Goal: Contribute content: Add original content to the website for others to see

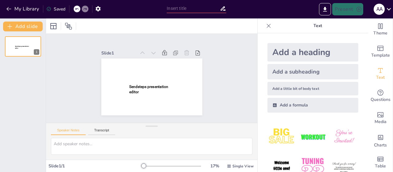
type input "New Sendsteps"
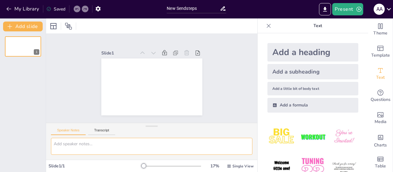
click at [121, 140] on textarea at bounding box center [152, 146] width 202 height 17
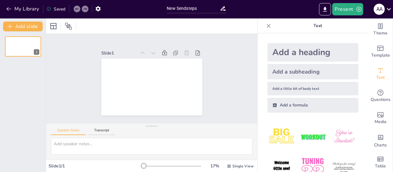
click at [385, 6] on icon at bounding box center [389, 9] width 8 height 8
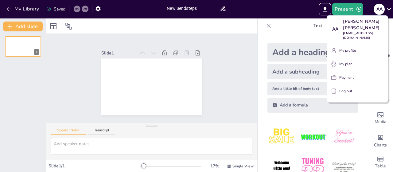
click at [383, 11] on div at bounding box center [196, 86] width 393 height 172
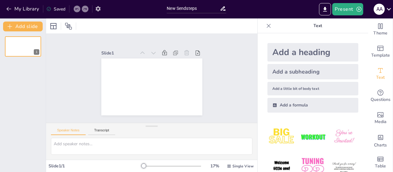
click at [104, 5] on button "button" at bounding box center [97, 8] width 11 height 11
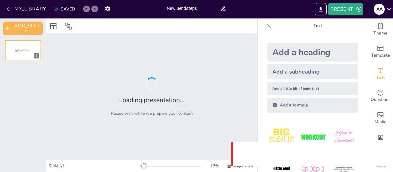
type input "New Sendsteps"
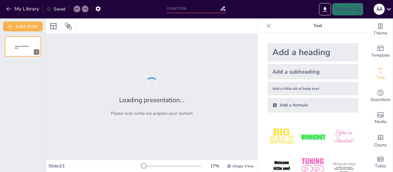
type input "New Sendsteps"
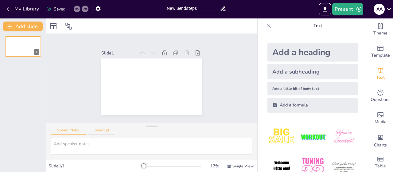
click at [108, 131] on button "Transcript" at bounding box center [101, 131] width 27 height 7
click at [76, 130] on button "Speaker Notes" at bounding box center [68, 131] width 35 height 7
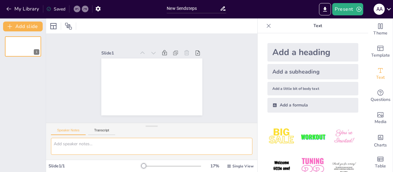
click at [98, 143] on textarea at bounding box center [152, 146] width 202 height 17
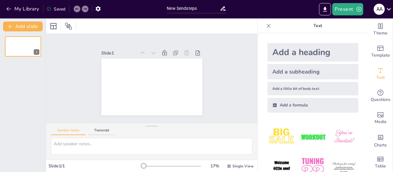
click at [293, 48] on div "Add a heading" at bounding box center [313, 52] width 91 height 18
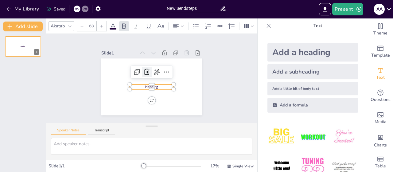
click at [148, 69] on icon at bounding box center [153, 70] width 10 height 10
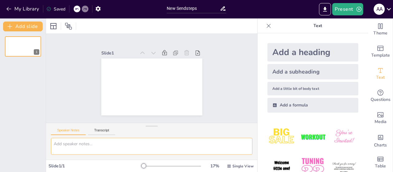
click at [108, 141] on textarea at bounding box center [152, 146] width 202 height 17
type textarea "Г"
drag, startPoint x: 141, startPoint y: 145, endPoint x: 48, endPoint y: 145, distance: 93.4
click at [50, 145] on div "Рассказ господин из [GEOGRAPHIC_DATA]" at bounding box center [151, 149] width 211 height 22
click at [132, 145] on textarea "Рассказ господин из [GEOGRAPHIC_DATA]" at bounding box center [152, 146] width 202 height 17
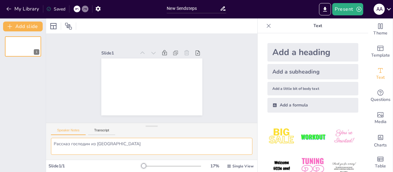
drag, startPoint x: 132, startPoint y: 145, endPoint x: 53, endPoint y: 145, distance: 78.4
click at [53, 145] on textarea "Рассказ господин из [GEOGRAPHIC_DATA]" at bounding box center [152, 146] width 202 height 17
paste textarea
type textarea "Господин из [GEOGRAPHIC_DATA]"
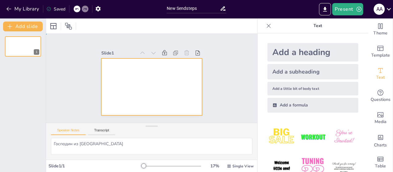
click at [146, 77] on div at bounding box center [153, 69] width 106 height 67
click at [278, 53] on div "Add a heading" at bounding box center [313, 52] width 91 height 18
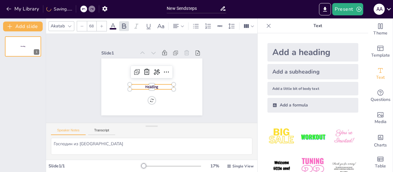
click at [154, 83] on p "Heading" at bounding box center [159, 83] width 30 height 39
click at [155, 82] on span "Heading" at bounding box center [160, 75] width 10 height 14
click at [155, 84] on span "Heading" at bounding box center [160, 82] width 10 height 14
click at [155, 82] on span "Heading" at bounding box center [160, 75] width 10 height 14
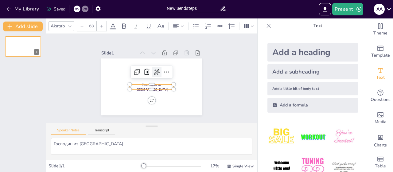
click at [148, 73] on icon at bounding box center [144, 77] width 8 height 8
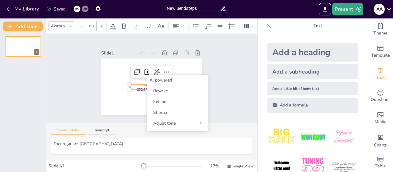
click at [168, 81] on div "AI powered" at bounding box center [178, 80] width 57 height 6
click at [163, 78] on div "AI powered" at bounding box center [178, 80] width 57 height 6
click at [207, 89] on div "Slide 1 Господин из [GEOGRAPHIC_DATA]" at bounding box center [151, 77] width 110 height 219
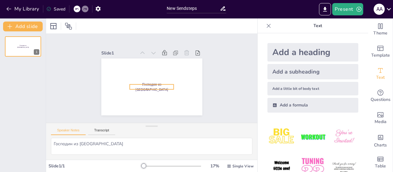
click at [153, 84] on p "Господин из [GEOGRAPHIC_DATA]" at bounding box center [152, 87] width 44 height 10
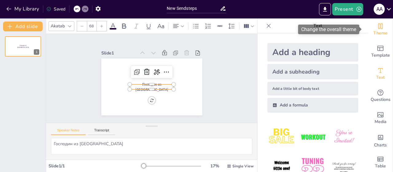
click at [381, 30] on span "Theme" at bounding box center [381, 33] width 14 height 7
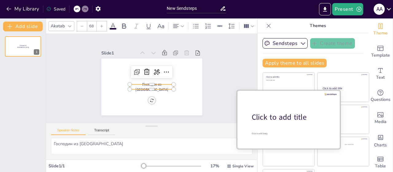
click at [269, 111] on div at bounding box center [288, 119] width 103 height 58
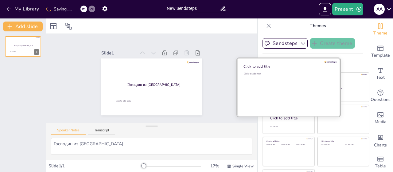
click at [269, 83] on div "Click to add text" at bounding box center [288, 91] width 88 height 38
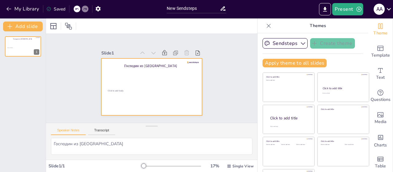
click at [184, 58] on div at bounding box center [144, 83] width 100 height 116
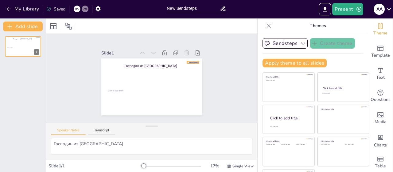
click at [124, 103] on div at bounding box center [118, 106] width 12 height 6
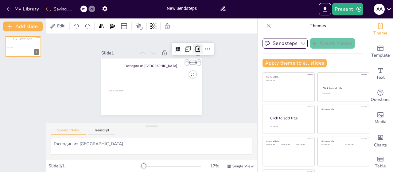
click at [127, 119] on icon at bounding box center [122, 124] width 10 height 10
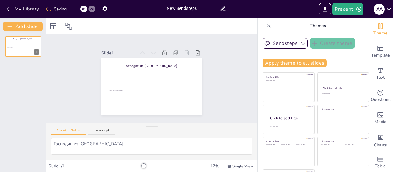
click at [209, 66] on div "Slide 1 Господин из [GEOGRAPHIC_DATA] Click to add body" at bounding box center [151, 78] width 139 height 153
click at [324, 8] on icon "Export to PowerPoint" at bounding box center [325, 9] width 6 height 6
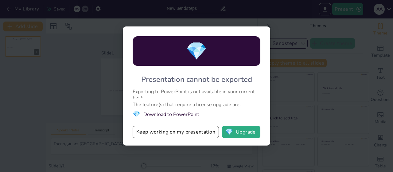
click at [307, 38] on div "💎 Presentation cannot be exported Exporting to PowerPoint is not available in y…" at bounding box center [196, 86] width 393 height 172
